Goal: Information Seeking & Learning: Learn about a topic

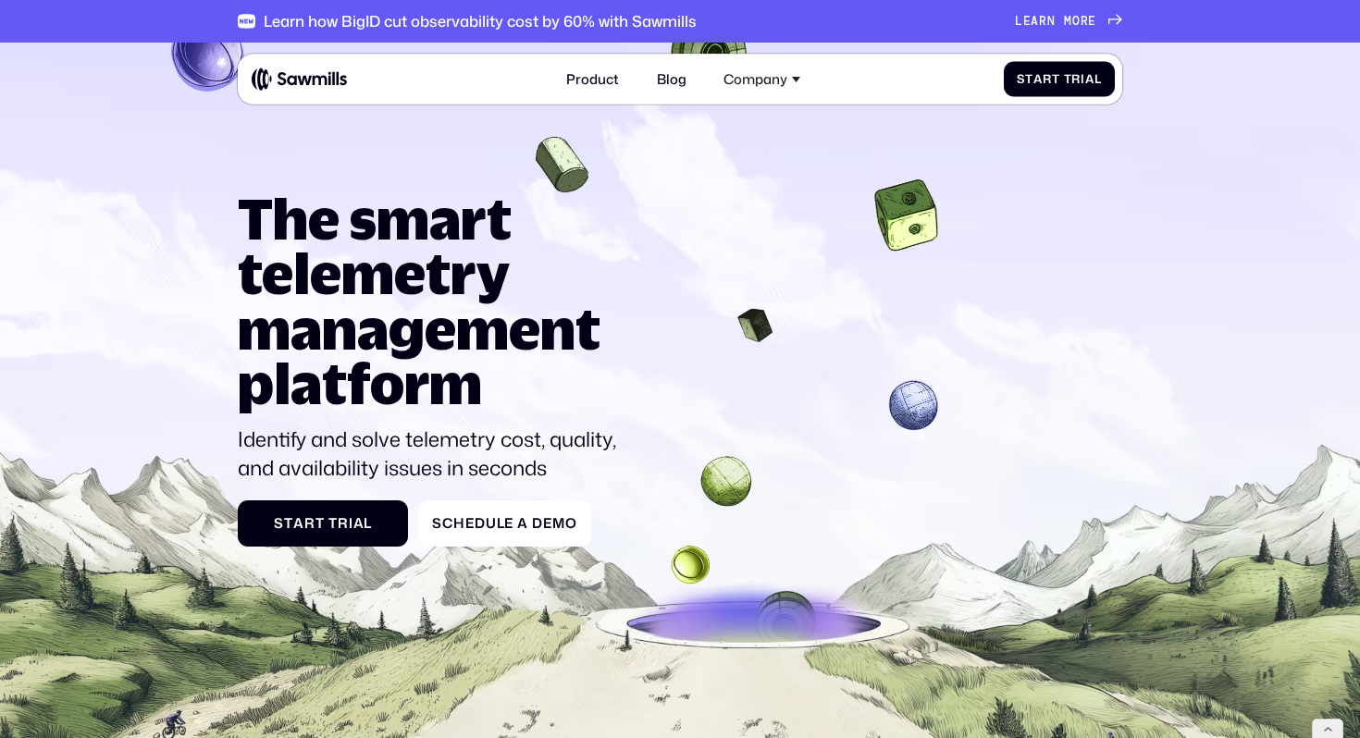
click at [1047, 20] on span "r" at bounding box center [1043, 21] width 8 height 14
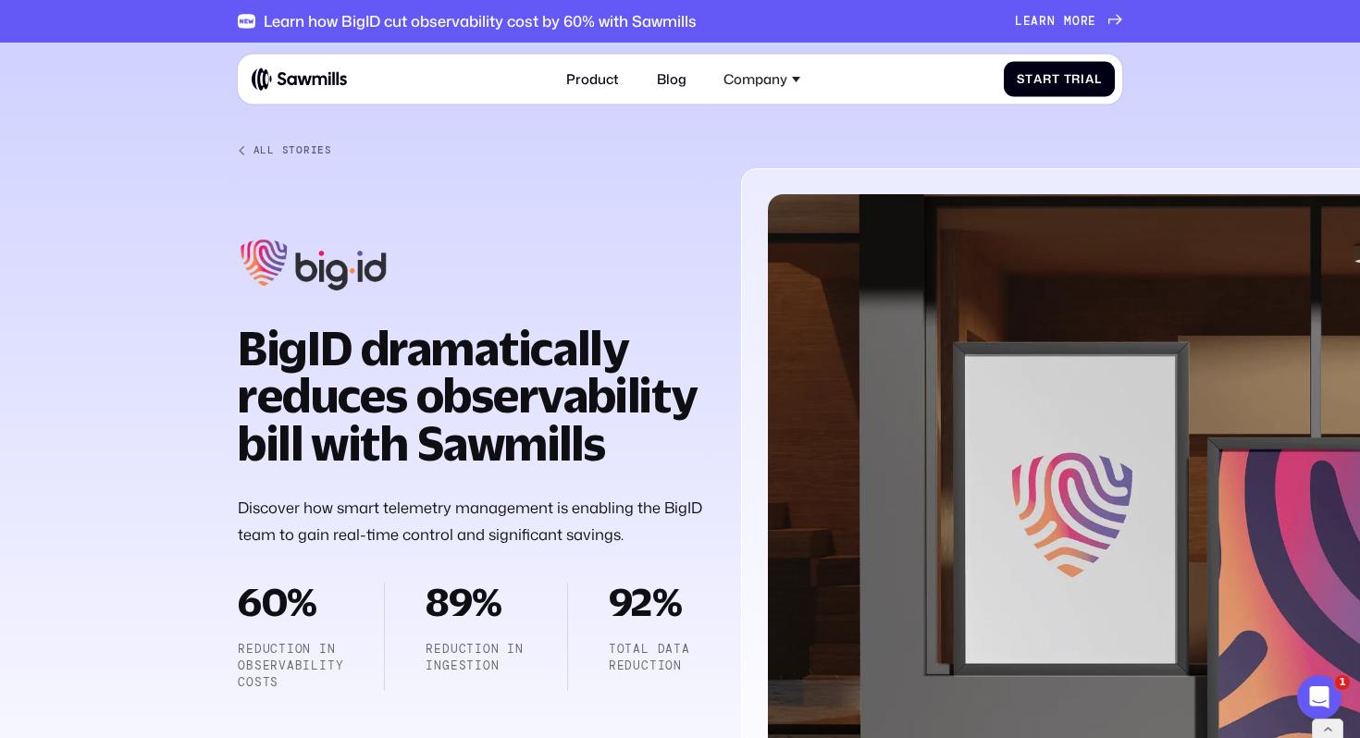
click at [1069, 20] on span "m" at bounding box center [1068, 21] width 8 height 14
